Goal: Check status

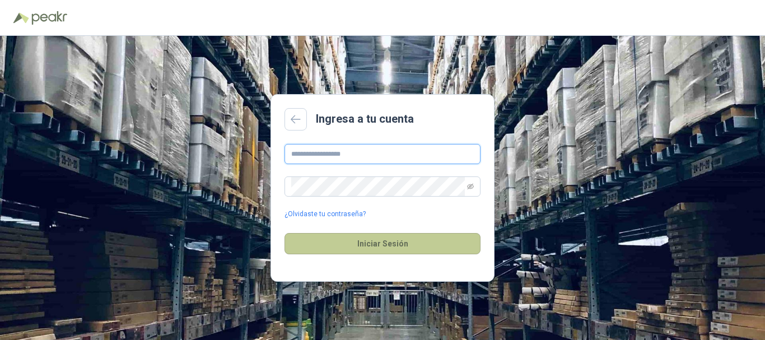
type input "**********"
click at [364, 243] on button "Iniciar Sesión" at bounding box center [382, 243] width 196 height 21
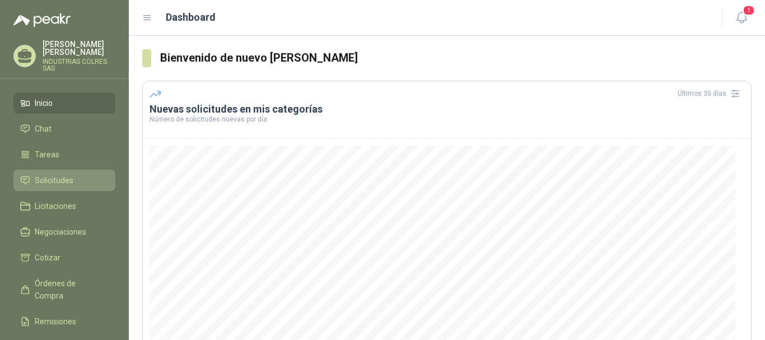
click at [69, 174] on span "Solicitudes" at bounding box center [54, 180] width 39 height 12
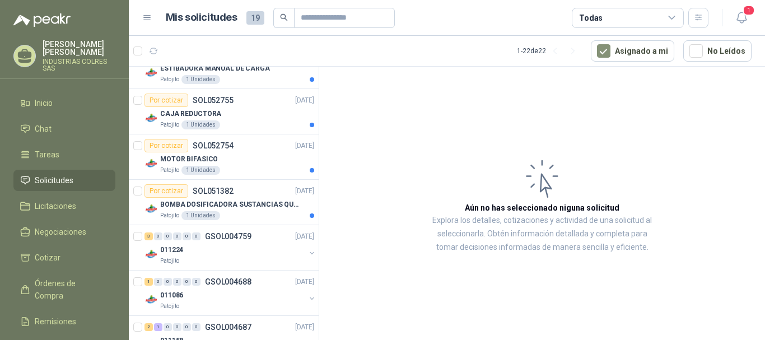
scroll to position [839, 0]
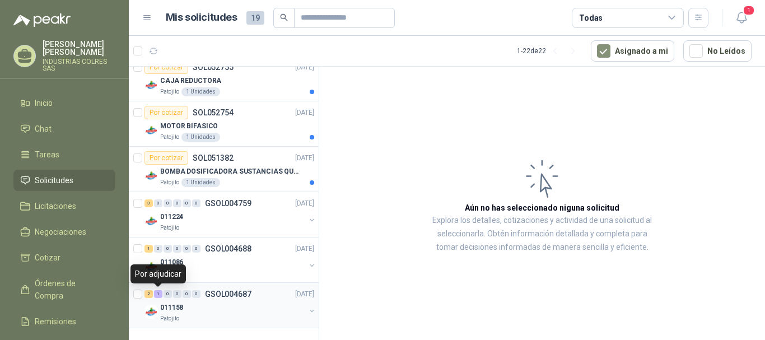
click at [157, 295] on div "1" at bounding box center [158, 294] width 8 height 8
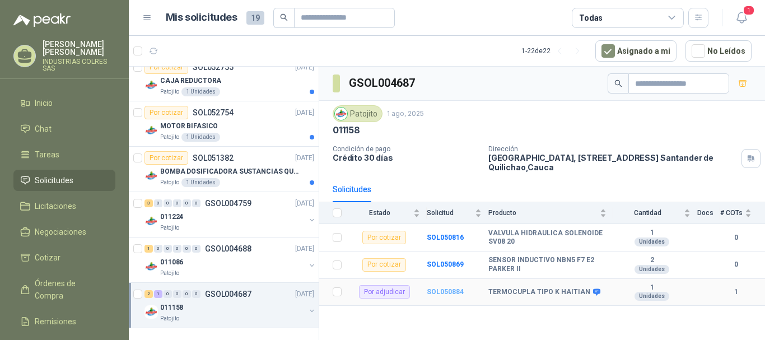
click at [449, 294] on b "SOL050884" at bounding box center [445, 292] width 37 height 8
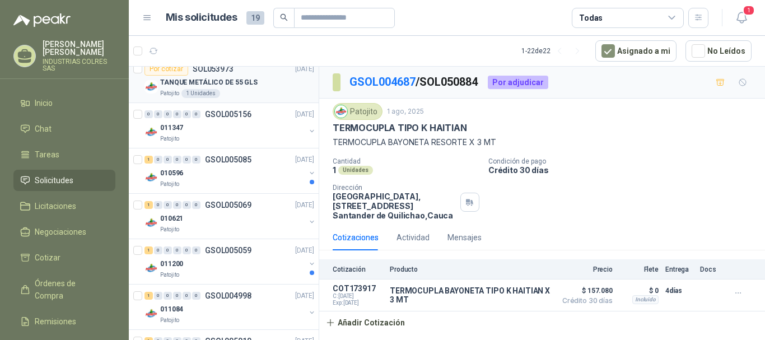
scroll to position [55, 0]
